Goal: Information Seeking & Learning: Learn about a topic

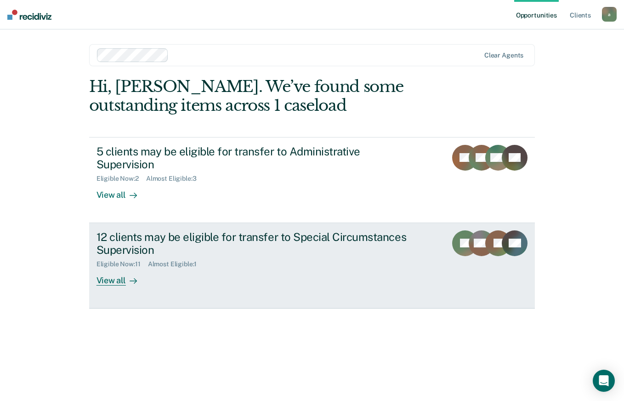
click at [249, 238] on div "12 clients may be eligible for transfer to Special Circumstances Supervision" at bounding box center [257, 243] width 323 height 27
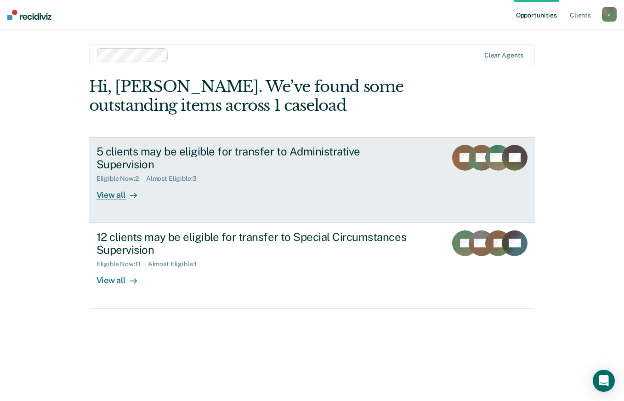
click at [155, 160] on div "5 clients may be eligible for transfer to Administrative Supervision" at bounding box center [257, 158] width 323 height 27
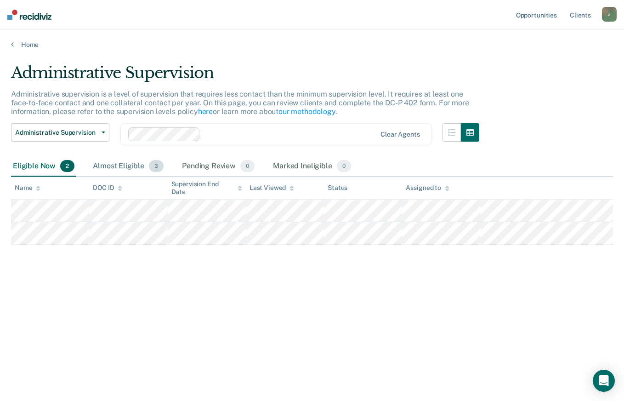
click at [125, 168] on div "Almost Eligible 3" at bounding box center [128, 166] width 74 height 20
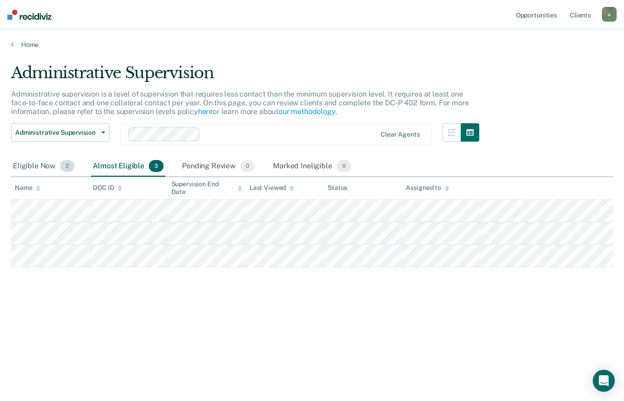
click at [44, 165] on div "Eligible Now 2" at bounding box center [43, 166] width 65 height 20
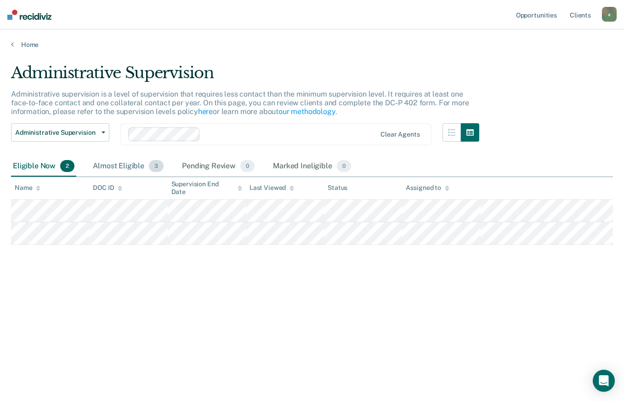
click at [112, 165] on div "Almost Eligible 3" at bounding box center [128, 166] width 74 height 20
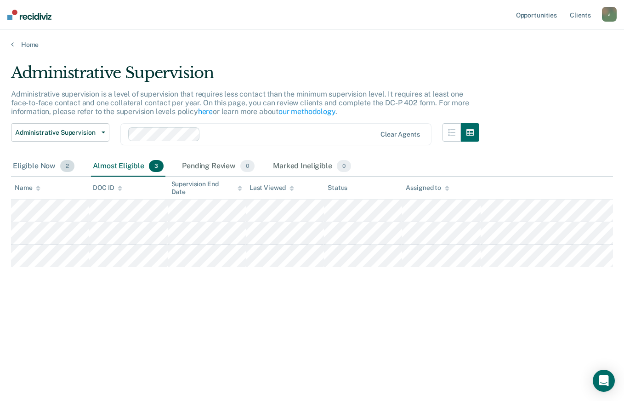
click at [49, 165] on div "Eligible Now 2" at bounding box center [43, 166] width 65 height 20
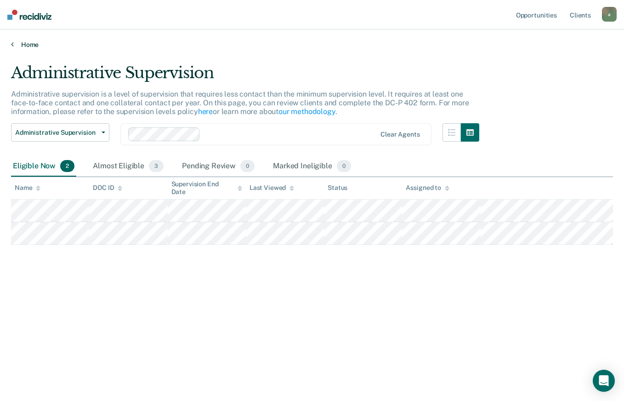
click at [30, 42] on link "Home" at bounding box center [312, 44] width 602 height 8
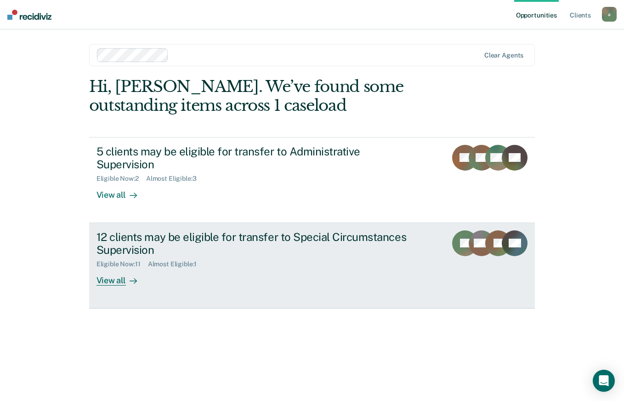
click at [121, 279] on div "View all" at bounding box center [121, 277] width 51 height 18
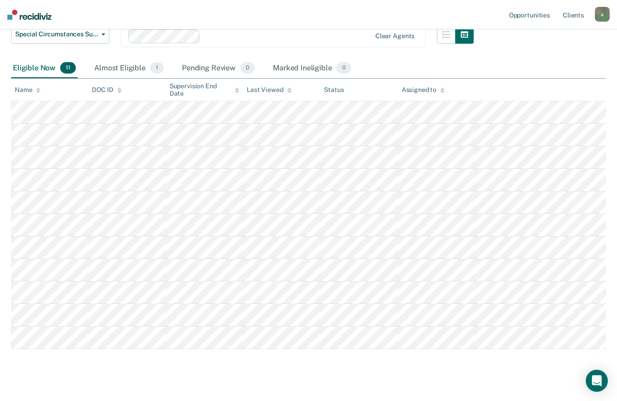
scroll to position [139, 0]
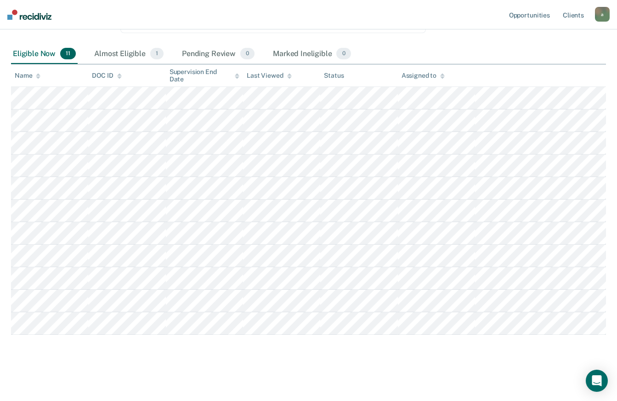
click at [60, 352] on div "Special Circumstances Supervision Special circumstances supervision allows reen…" at bounding box center [308, 143] width 595 height 437
click at [107, 52] on div "Almost Eligible 1" at bounding box center [128, 54] width 73 height 20
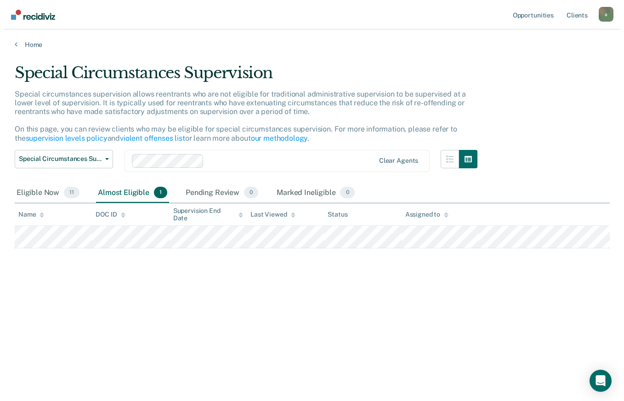
scroll to position [0, 0]
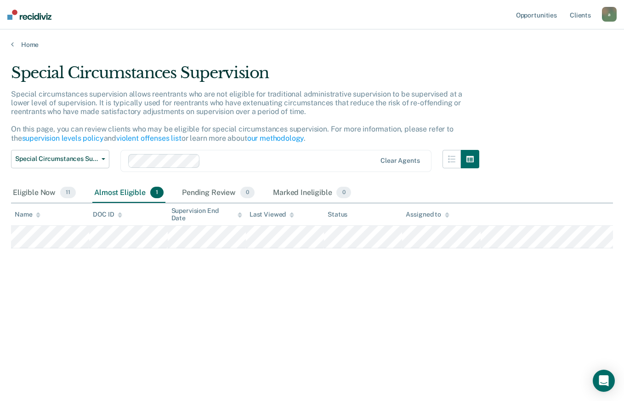
click at [105, 53] on main "Special Circumstances Supervision Special circumstances supervision allows reen…" at bounding box center [312, 223] width 624 height 349
